Goal: Task Accomplishment & Management: Manage account settings

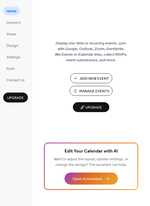
click at [92, 92] on span "Manage Events" at bounding box center [94, 92] width 30 height 6
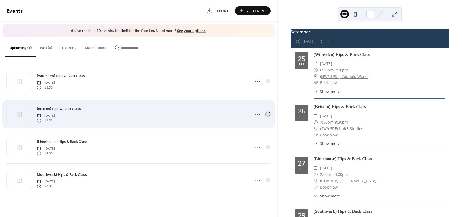
click at [268, 114] on div at bounding box center [268, 114] width 4 height 4
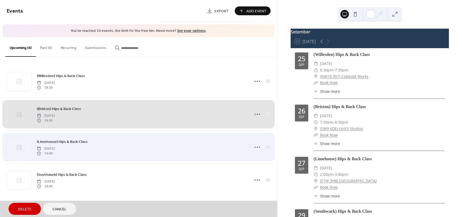
click at [267, 147] on div "(Limehouse) Hips & Back Class [DATE] 14:00" at bounding box center [139, 147] width 264 height 33
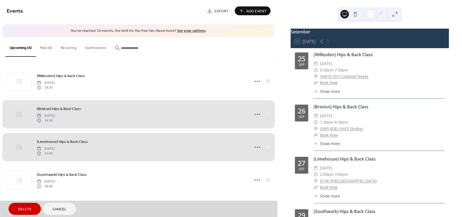
click at [21, 210] on span "Delete" at bounding box center [25, 210] width 14 height 6
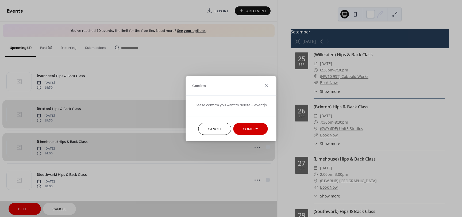
click at [243, 132] on span "Confirm" at bounding box center [251, 129] width 16 height 6
